Goal: Transaction & Acquisition: Purchase product/service

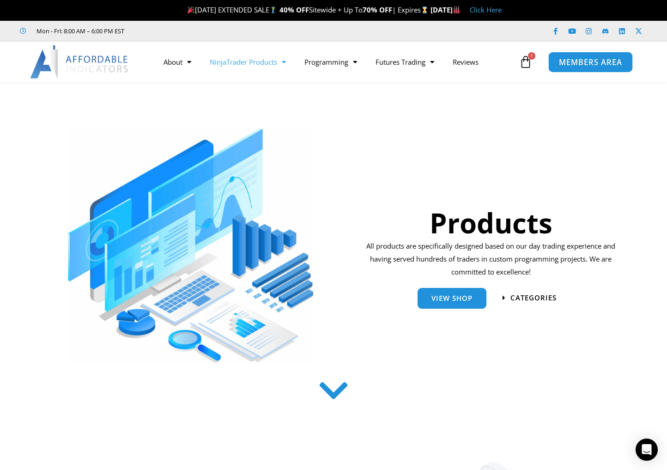
drag, startPoint x: 0, startPoint y: 0, endPoint x: 587, endPoint y: 58, distance: 590.2
click at [588, 58] on span "MEMBERS AREA" at bounding box center [590, 62] width 63 height 8
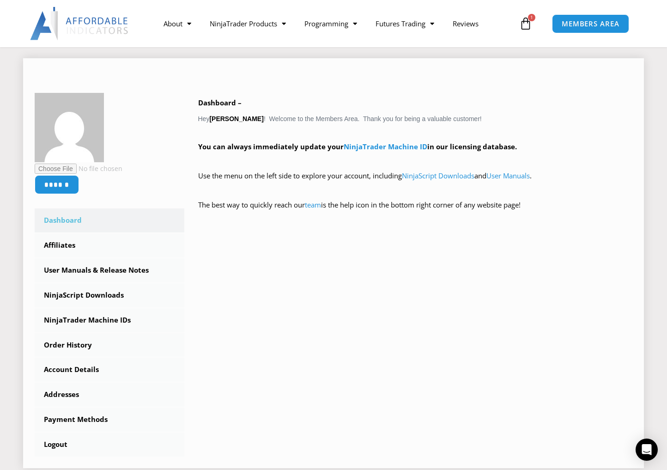
scroll to position [231, 0]
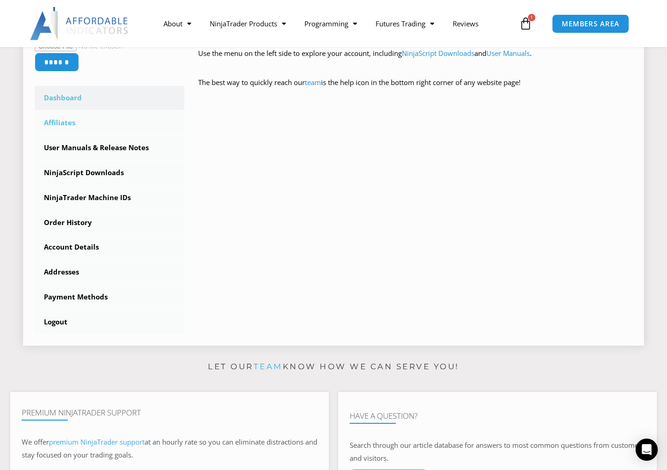
click at [67, 125] on link "Affiliates" at bounding box center [110, 123] width 150 height 24
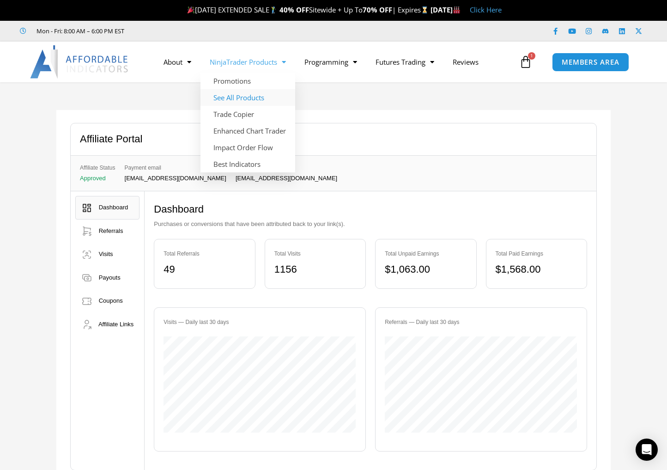
click at [241, 100] on link "See All Products" at bounding box center [248, 97] width 95 height 17
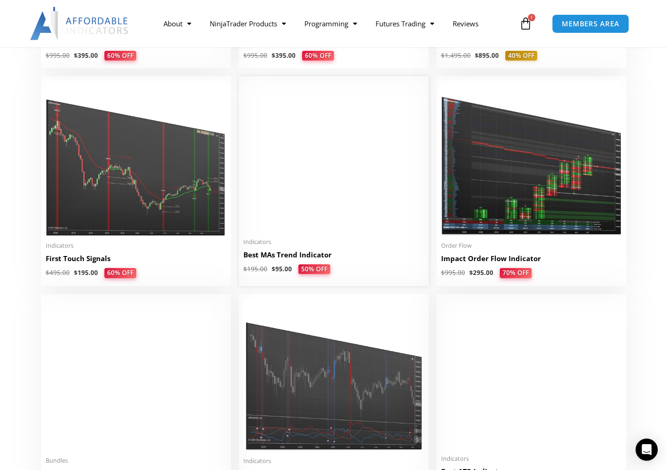
scroll to position [1432, 0]
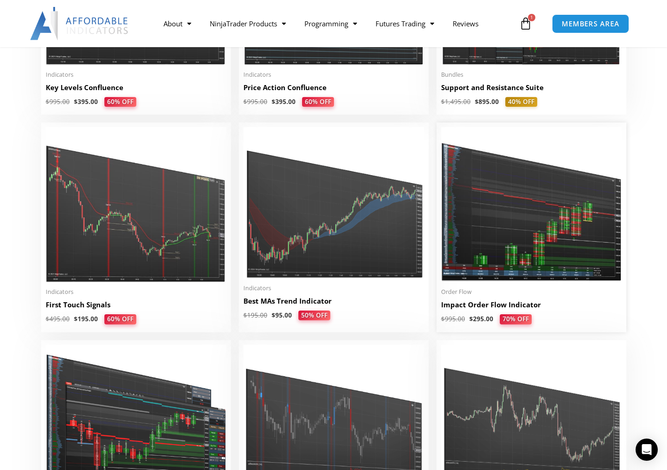
click at [518, 179] on img at bounding box center [531, 204] width 181 height 155
